Goal: Transaction & Acquisition: Obtain resource

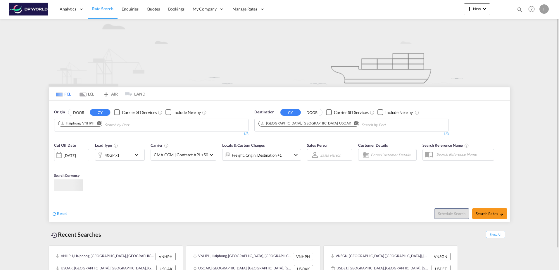
click at [77, 111] on button "DOOR" at bounding box center [78, 112] width 20 height 7
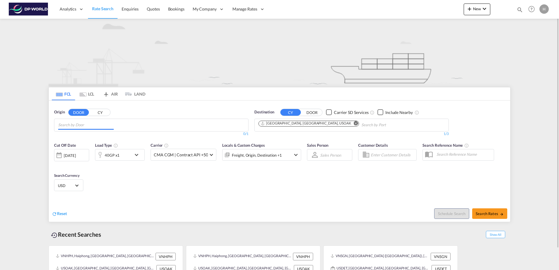
click at [80, 122] on input "Chips input." at bounding box center [86, 124] width 56 height 9
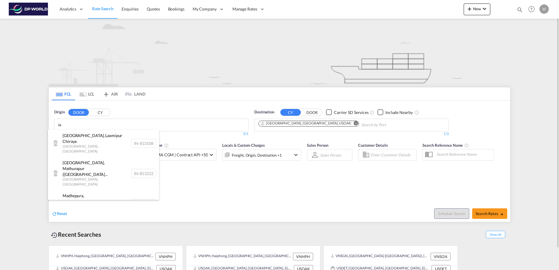
type input "l"
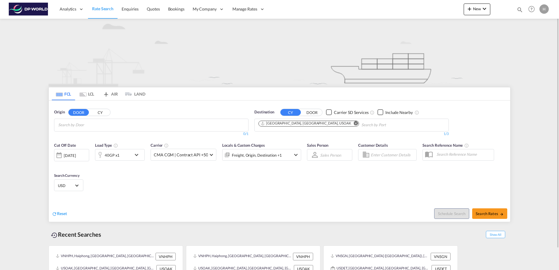
click at [354, 123] on md-icon "Remove" at bounding box center [356, 123] width 4 height 4
click at [177, 123] on md-chips at bounding box center [151, 125] width 194 height 12
type input "uslax"
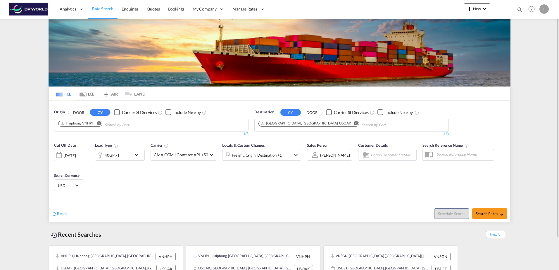
click at [82, 113] on button "DOOR" at bounding box center [78, 112] width 20 height 7
click at [354, 123] on md-icon "Remove" at bounding box center [356, 123] width 4 height 4
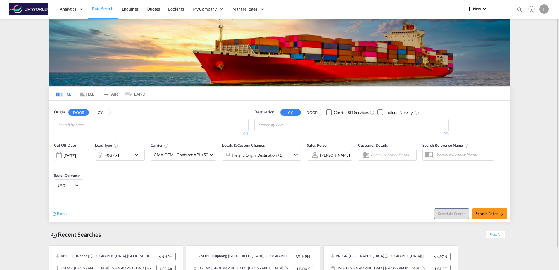
click at [152, 125] on md-chips at bounding box center [151, 125] width 194 height 12
click at [76, 156] on div "[DATE]" at bounding box center [70, 155] width 12 height 5
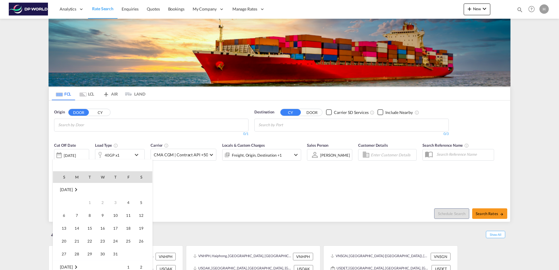
scroll to position [232, 0]
click at [68, 213] on span "12" at bounding box center [64, 216] width 12 height 12
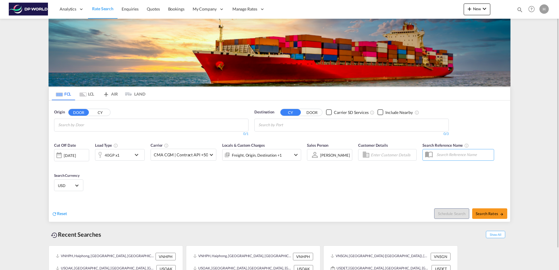
click at [77, 125] on input "Chips input." at bounding box center [86, 124] width 56 height 9
type input "u"
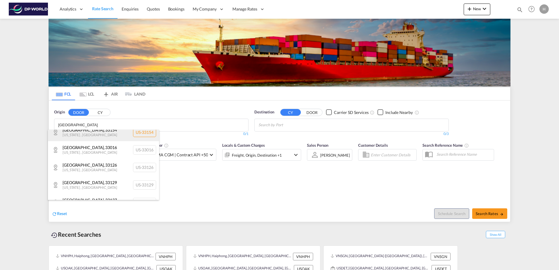
scroll to position [146, 0]
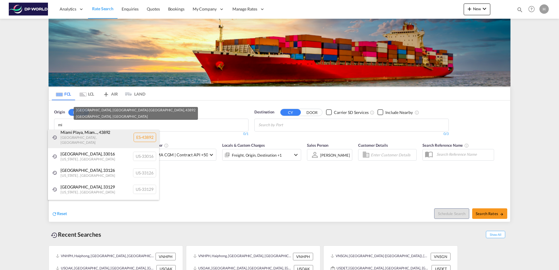
type input "m"
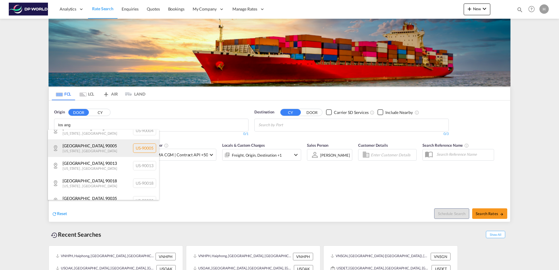
scroll to position [58, 0]
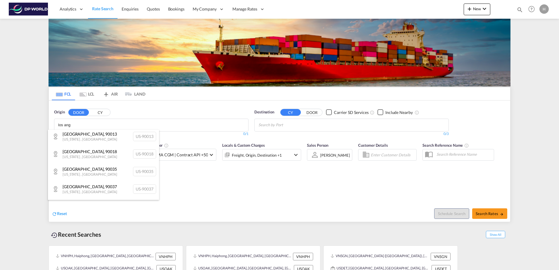
type input "los ang"
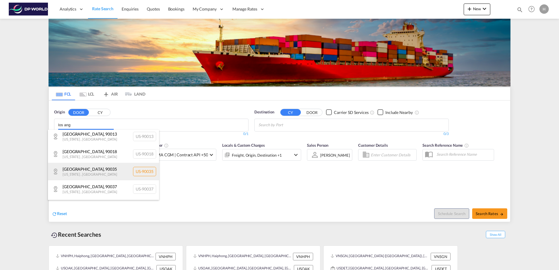
scroll to position [29, 0]
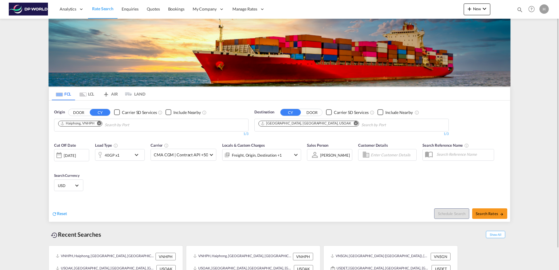
click at [544, 11] on div "H" at bounding box center [543, 8] width 9 height 9
click at [532, 27] on button "My Profile" at bounding box center [537, 26] width 38 height 12
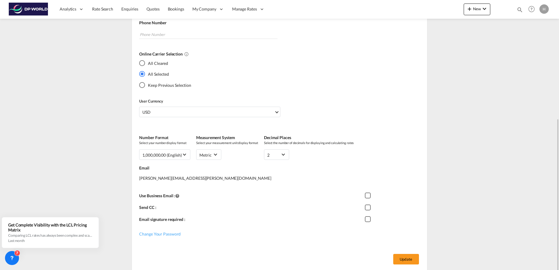
scroll to position [142, 0]
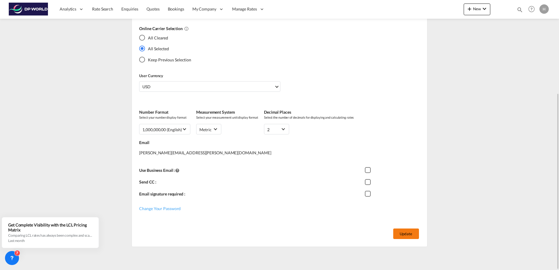
click at [403, 229] on button "Update" at bounding box center [406, 234] width 26 height 11
click at [400, 234] on button "Update" at bounding box center [406, 234] width 26 height 11
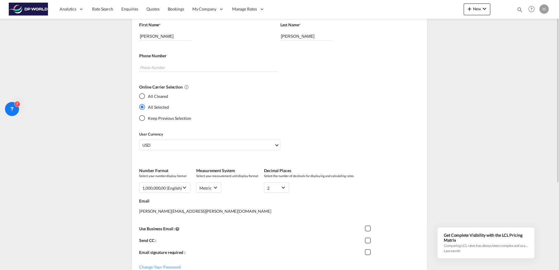
scroll to position [0, 0]
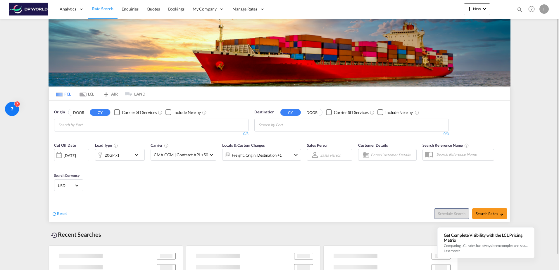
click at [81, 111] on button "DOOR" at bounding box center [78, 112] width 20 height 7
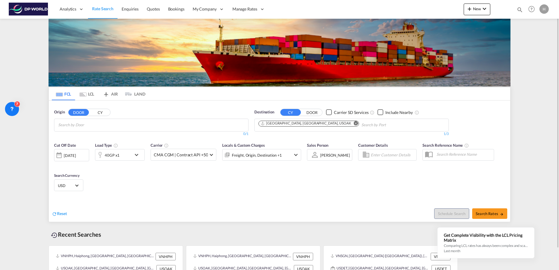
click at [77, 125] on input "Search by Door" at bounding box center [86, 124] width 56 height 9
click at [73, 126] on input "Chips input." at bounding box center [86, 124] width 56 height 9
drag, startPoint x: 75, startPoint y: 123, endPoint x: -1, endPoint y: 118, distance: 75.9
click at [85, 125] on body "Analytics Reports Dashboard Rate Search Enquiries Quotes Bookings" at bounding box center [279, 135] width 559 height 270
type input "m"
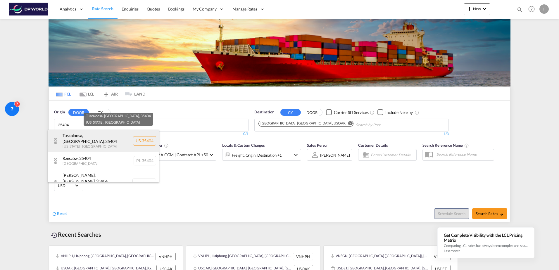
type input "35404"
click at [89, 134] on div "Tuscaloosa, AL , 35404 Alabama , United States US-35404" at bounding box center [103, 141] width 111 height 22
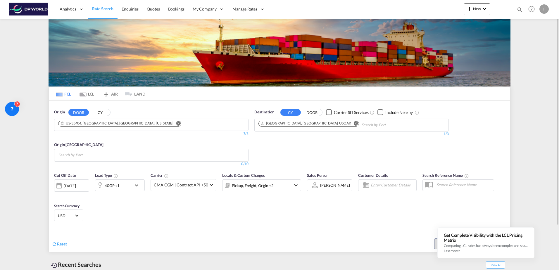
click at [354, 124] on md-icon "Remove" at bounding box center [356, 123] width 4 height 4
click at [292, 125] on body "Analytics Reports Dashboard Rate Search Enquiries Quotes Bookings" at bounding box center [279, 135] width 559 height 270
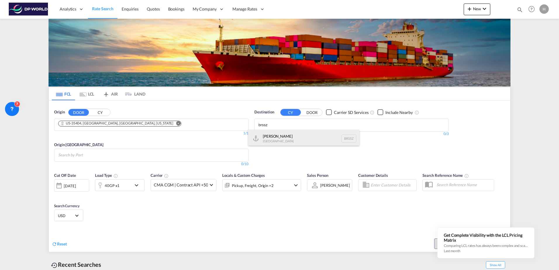
type input "brssz"
click at [287, 134] on div "Santos Brazil BRSSZ" at bounding box center [303, 139] width 111 height 18
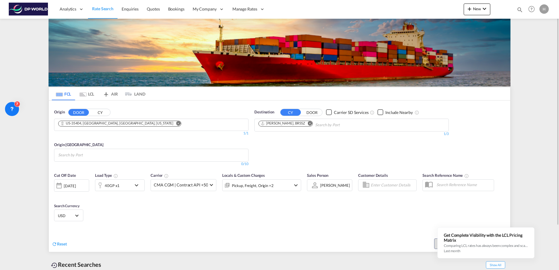
click at [76, 185] on div "[DATE]" at bounding box center [70, 185] width 12 height 5
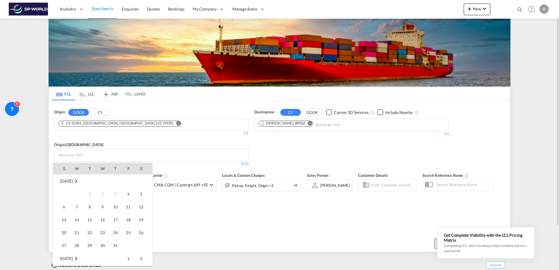
scroll to position [232, 0]
click at [65, 218] on span "19" at bounding box center [64, 220] width 12 height 12
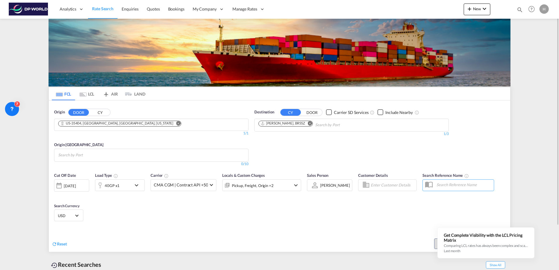
click at [341, 205] on div "Cut Off Date 19 Oct 2025 19/10/2025 Load Type 40GP x1 Carrier CMA CGM | Contrac…" at bounding box center [279, 198] width 461 height 57
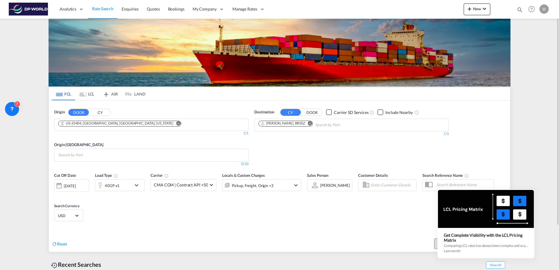
click at [534, 192] on icon at bounding box center [534, 190] width 4 height 4
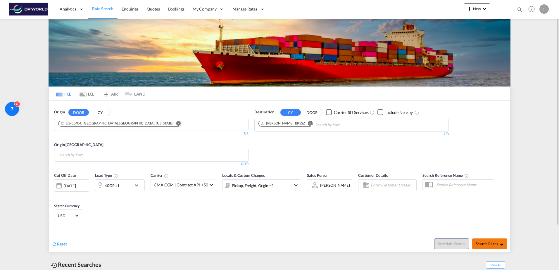
click at [490, 244] on span "Search Rates" at bounding box center [490, 243] width 28 height 5
type input "35404 to BRSSZ / 19 Oct 2025"
click at [116, 154] on md-chips at bounding box center [151, 155] width 194 height 12
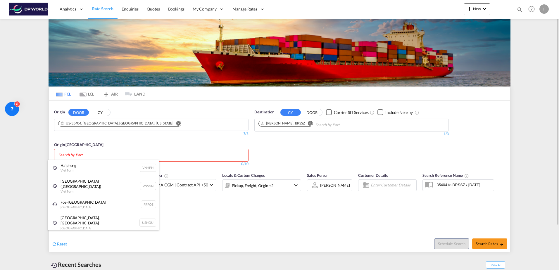
type input "s"
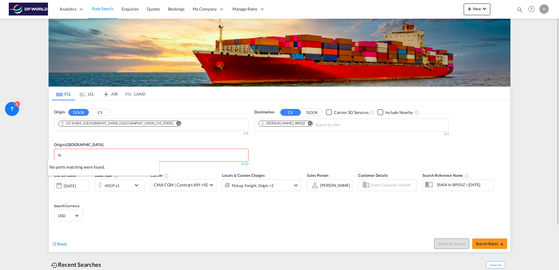
type input "t"
click at [176, 122] on md-icon "Remove" at bounding box center [178, 123] width 4 height 4
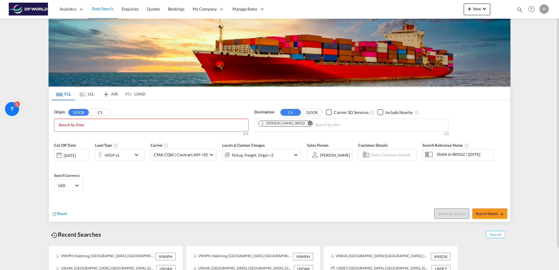
click at [124, 124] on md-chips at bounding box center [151, 125] width 194 height 12
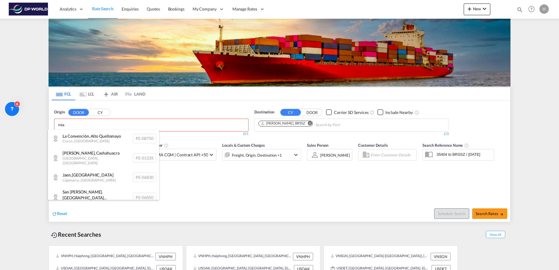
type input "mia"
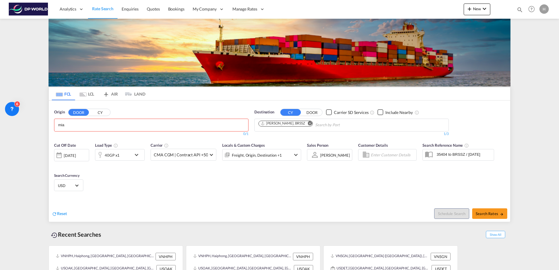
click at [73, 123] on body "Analytics Reports Dashboard Rate Search Enquiries Quotes Bookings" at bounding box center [279, 135] width 559 height 270
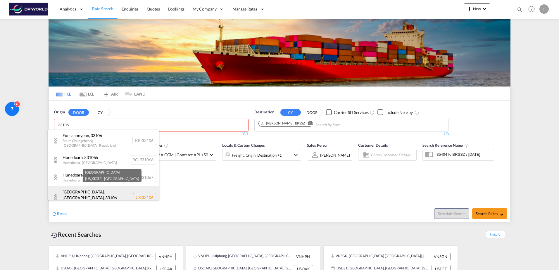
type input "33106"
click at [82, 197] on div "Miami, FL , 33106 Florida , United States US-33106" at bounding box center [103, 197] width 111 height 22
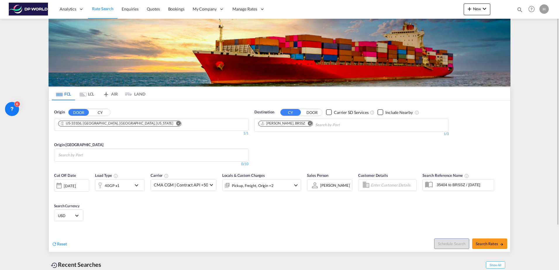
click at [304, 122] on button "Remove" at bounding box center [308, 124] width 9 height 6
type input "ecp"
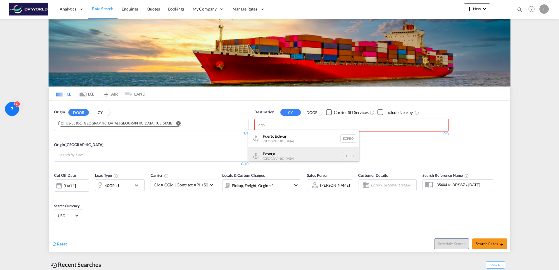
click at [293, 155] on div "Posorja Ecuador ECPSJ" at bounding box center [303, 156] width 111 height 18
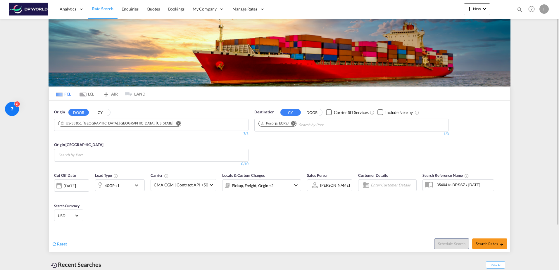
click at [78, 152] on input "Search by Port" at bounding box center [86, 155] width 56 height 9
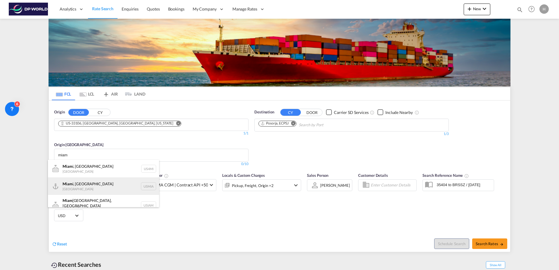
type input "miam"
click at [78, 182] on div "Miam i, FL United States USMIA" at bounding box center [103, 186] width 111 height 18
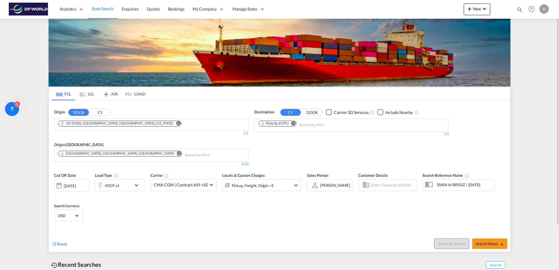
click at [176, 124] on md-icon "Remove" at bounding box center [178, 123] width 4 height 4
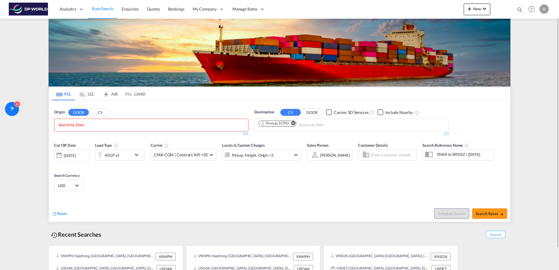
click at [114, 124] on md-chips-wrap "Chips container with autocompletion. Enter the text area, type text to search, …" at bounding box center [86, 124] width 59 height 11
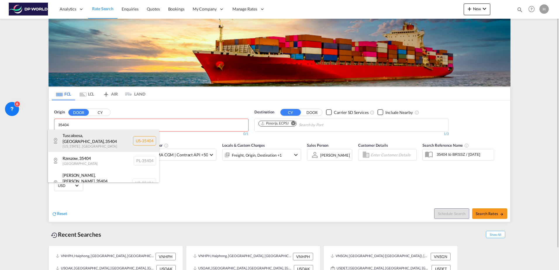
type input "35404"
click at [96, 137] on div "Tuscaloosa, AL , 35404 Alabama , United States US-35404" at bounding box center [103, 141] width 111 height 22
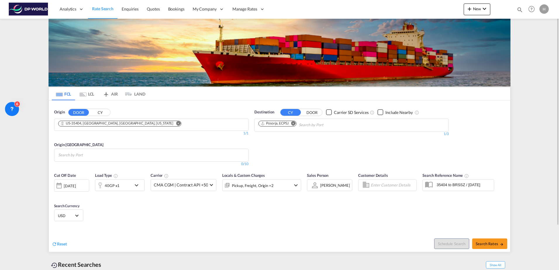
click at [294, 123] on md-icon "Remove" at bounding box center [293, 123] width 4 height 4
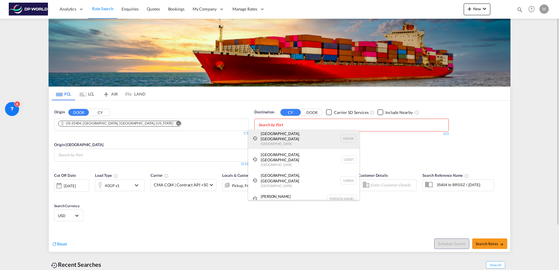
scroll to position [0, 0]
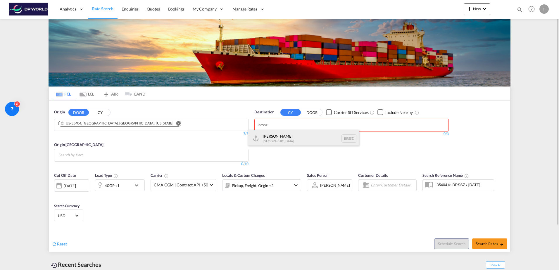
type input "brssz"
click at [289, 137] on div "Santos Brazil BRSSZ" at bounding box center [303, 139] width 111 height 18
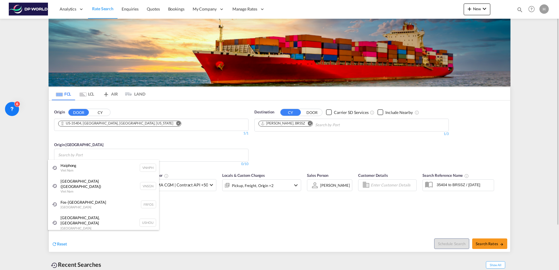
type input "m"
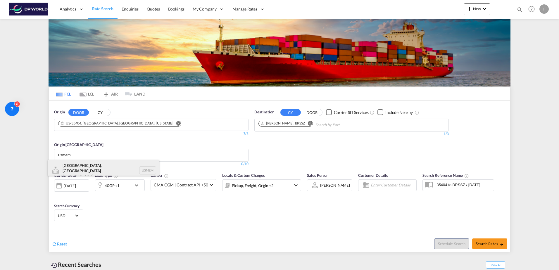
type input "usmem"
click at [84, 164] on div "Memphis, TN United States USMEM" at bounding box center [103, 170] width 111 height 21
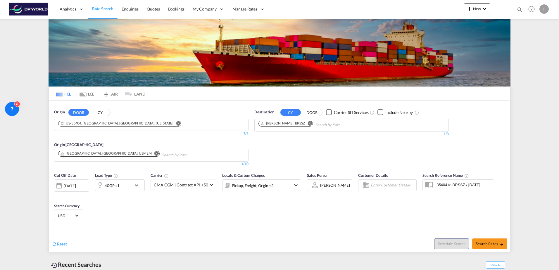
click at [126, 153] on body "Analytics Reports Dashboard Rate Search Enquiries Quotes Bookings" at bounding box center [279, 135] width 559 height 270
type input "usatl"
click at [129, 164] on div "Atlanta, GA United States USATL" at bounding box center [156, 170] width 111 height 21
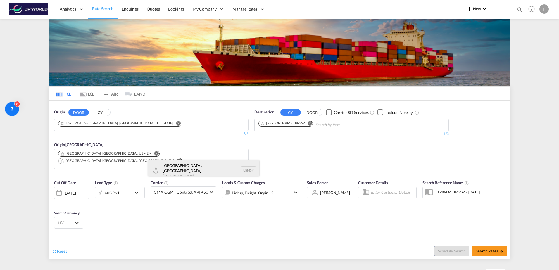
type input "usmsy"
click at [175, 166] on div "New Orleans, LA United States USMSY" at bounding box center [203, 170] width 111 height 21
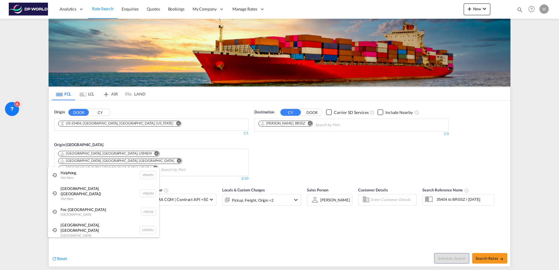
click at [67, 191] on div "Ho Chi Minh City (Saigon) Viet Nam VNSGN" at bounding box center [103, 193] width 111 height 21
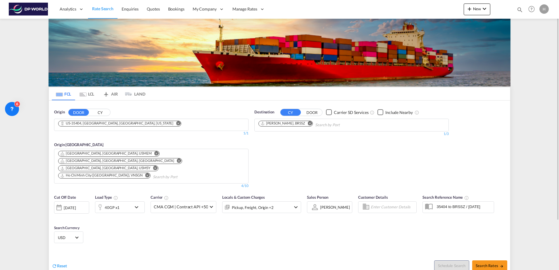
click at [145, 173] on md-icon "Remove" at bounding box center [147, 175] width 4 height 4
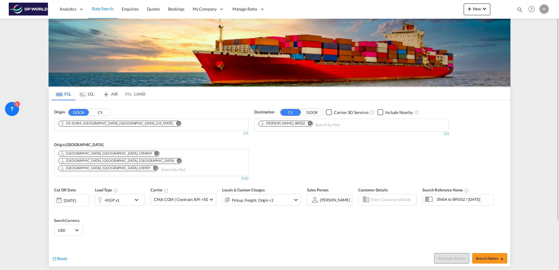
click at [72, 194] on div "19 Oct 2025" at bounding box center [71, 200] width 35 height 12
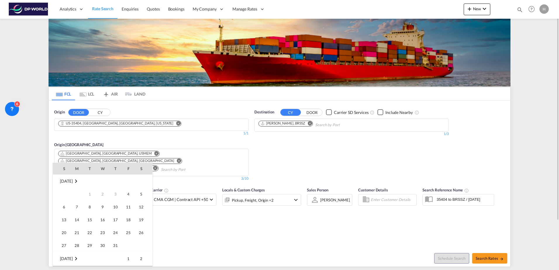
scroll to position [232, 0]
click at [130, 234] on span "31" at bounding box center [128, 233] width 12 height 12
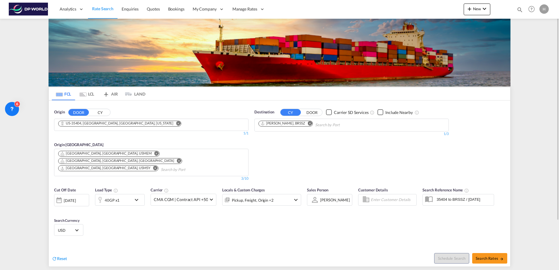
click at [73, 194] on div "31 Oct 2025" at bounding box center [71, 200] width 35 height 12
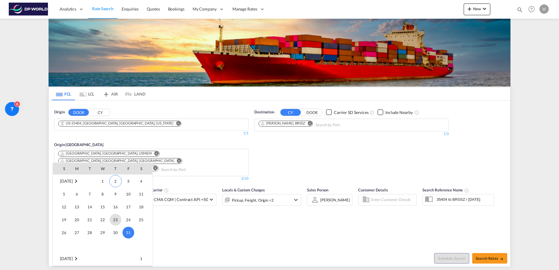
click at [117, 216] on span "23" at bounding box center [116, 220] width 12 height 12
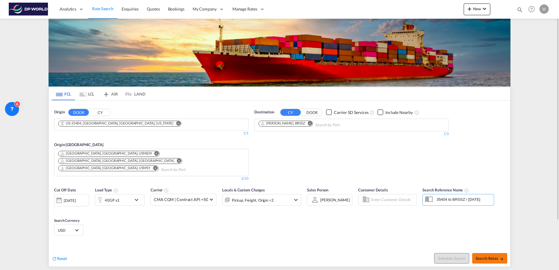
click at [485, 256] on span "Search Rates" at bounding box center [490, 258] width 28 height 5
click at [84, 125] on div "US-35404, Tuscaloosa, AL, Alabama" at bounding box center [116, 123] width 113 height 5
click at [211, 96] on md-tabs-canvas "FCL LCL AIR LAND FCL LCL AIR LAND" at bounding box center [279, 93] width 461 height 13
click at [495, 256] on span "Search Rates" at bounding box center [490, 258] width 28 height 5
type input "35404 to BRSSZ / 2 Oct 2025"
